Goal: Task Accomplishment & Management: Manage account settings

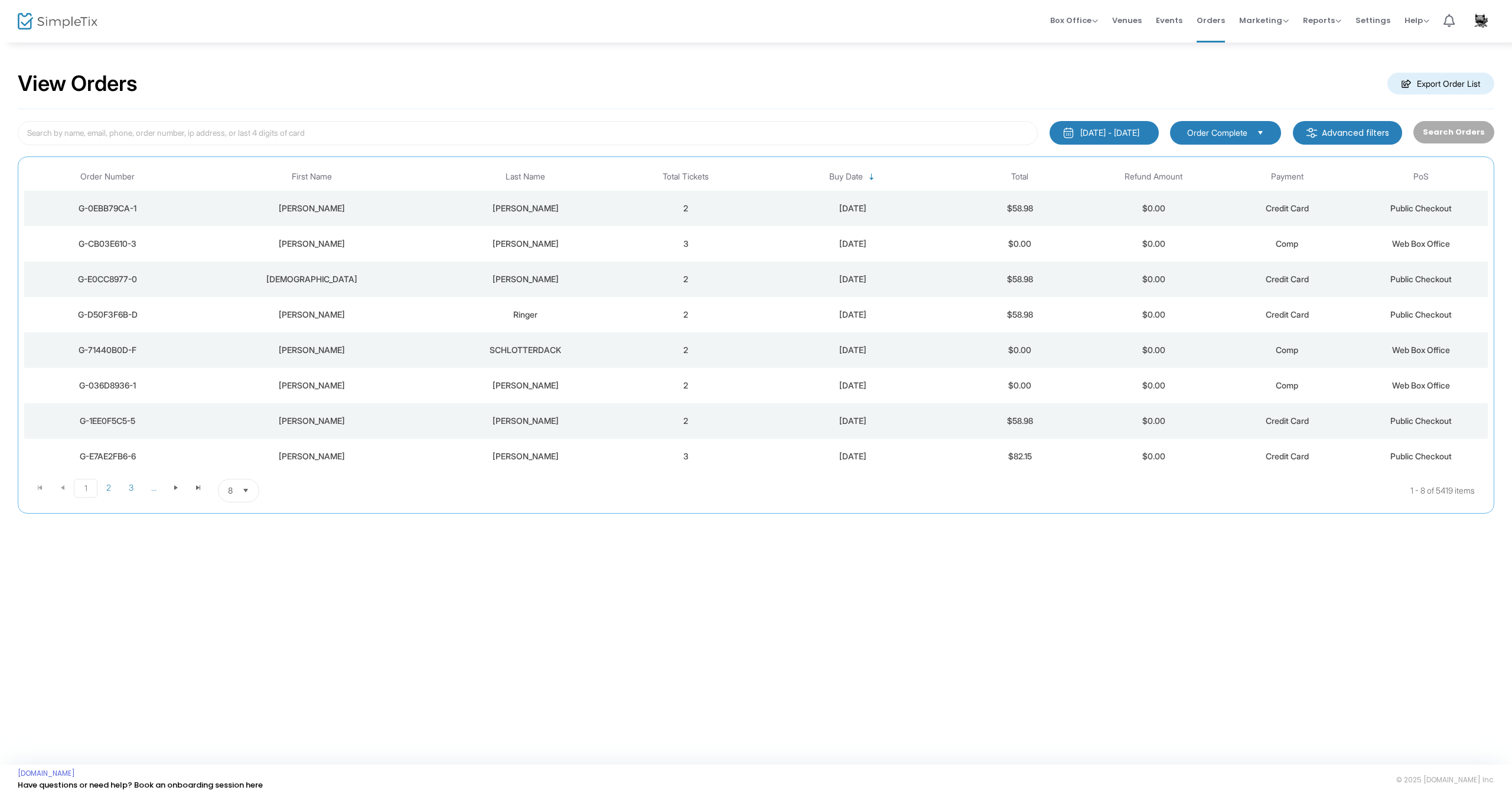
click at [528, 212] on div "[PERSON_NAME]" at bounding box center [525, 208] width 182 height 12
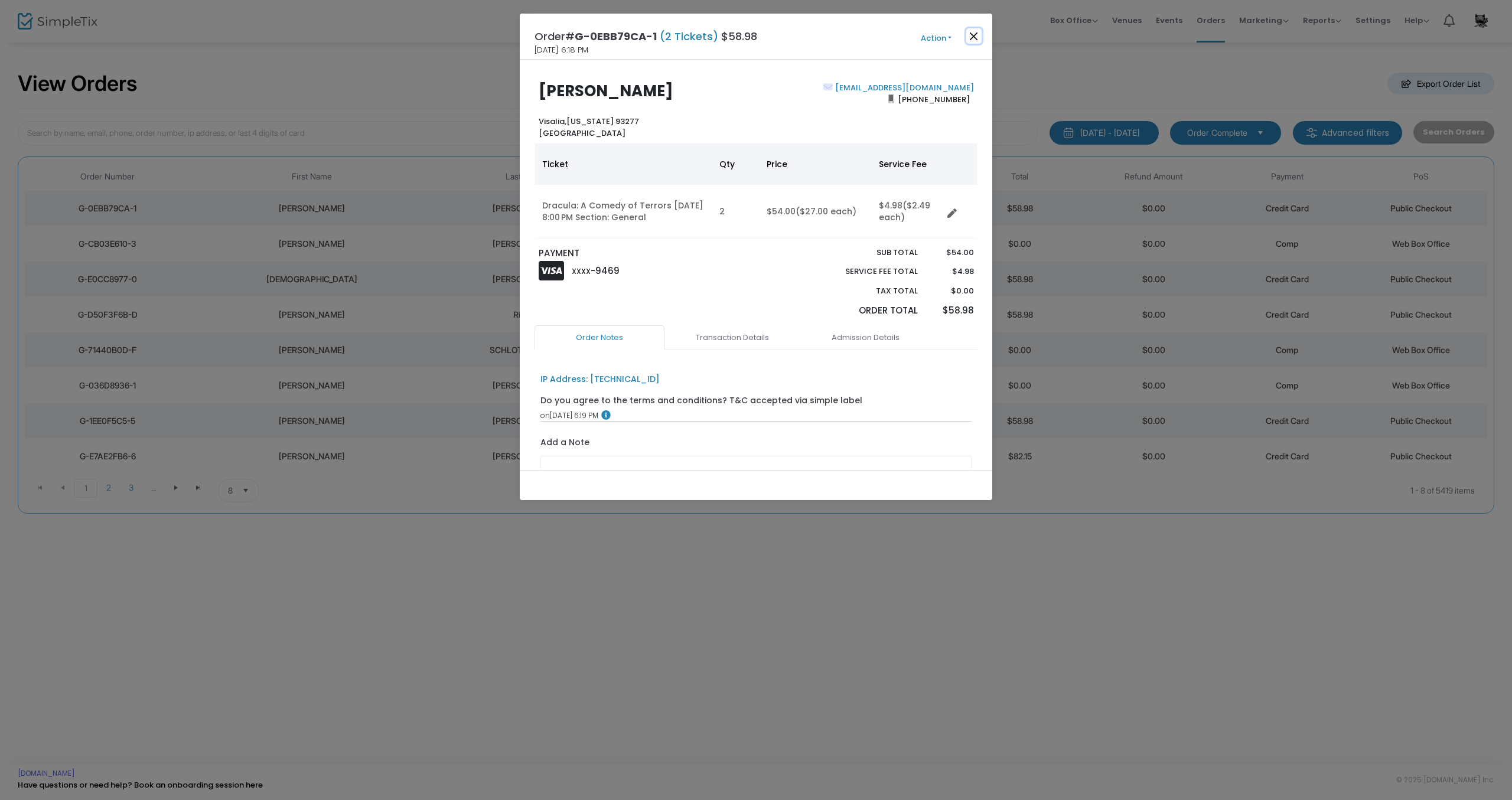
click at [974, 33] on button "Close" at bounding box center [974, 36] width 16 height 16
